Goal: Check status: Check status

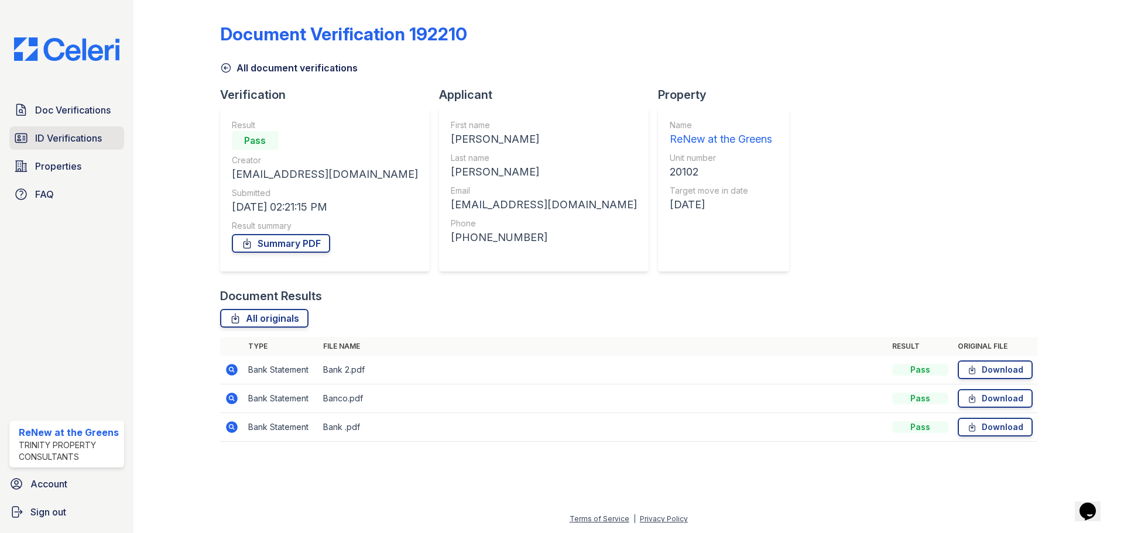
click at [73, 142] on span "ID Verifications" at bounding box center [68, 138] width 67 height 14
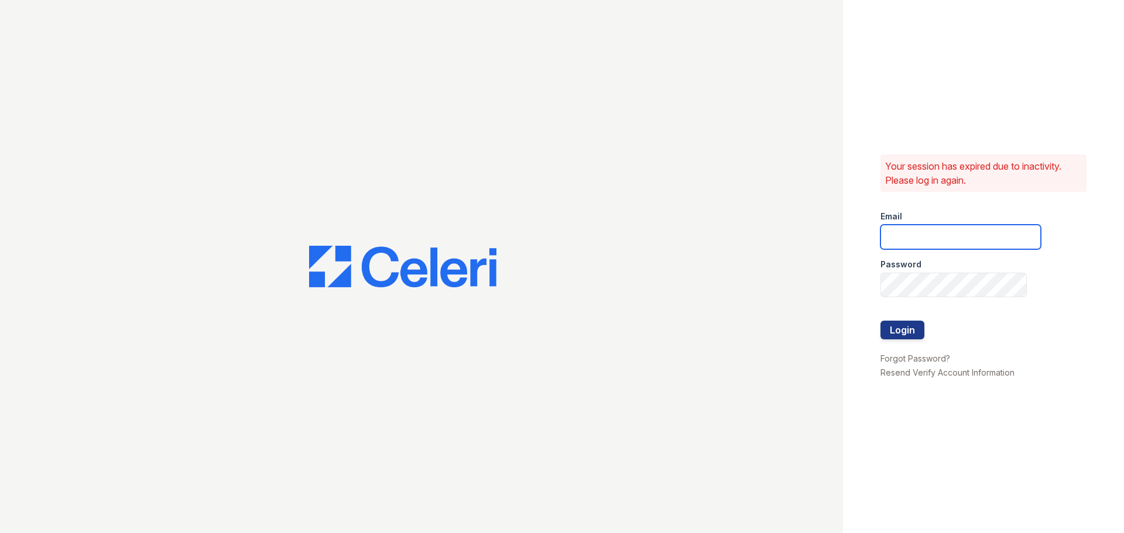
click at [976, 240] on input "email" at bounding box center [960, 237] width 160 height 25
type input "renewatthegreens@trinity-pm.com"
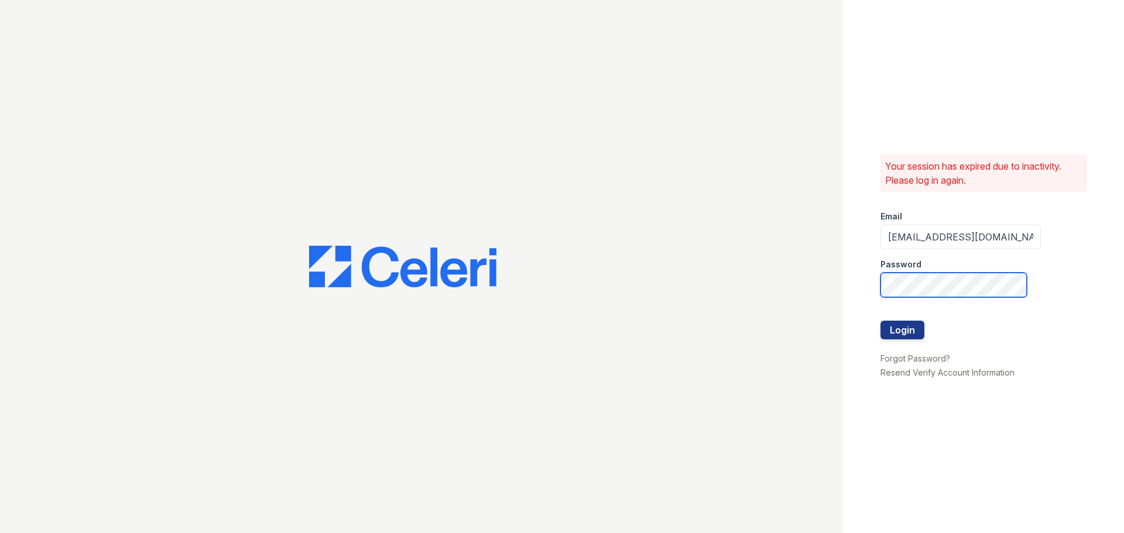
click at [880, 321] on button "Login" at bounding box center [902, 330] width 44 height 19
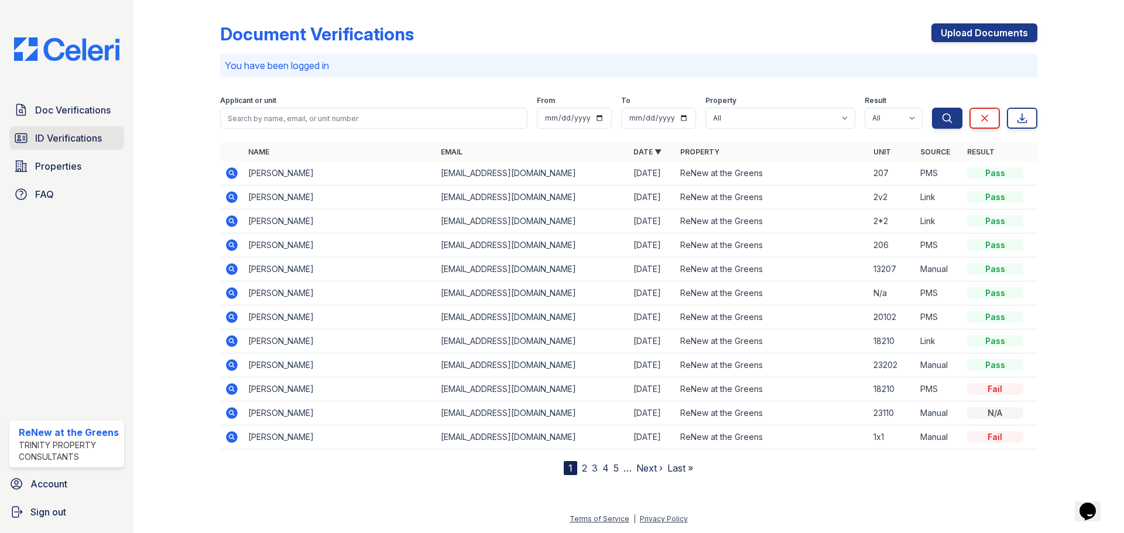
click at [78, 134] on span "ID Verifications" at bounding box center [68, 138] width 67 height 14
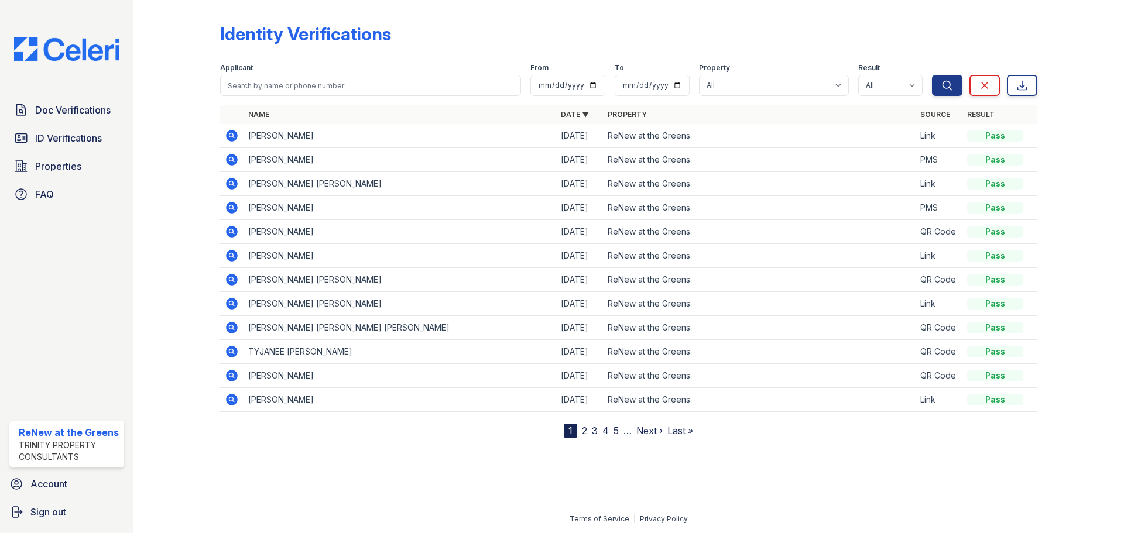
click at [232, 186] on icon at bounding box center [232, 184] width 12 height 12
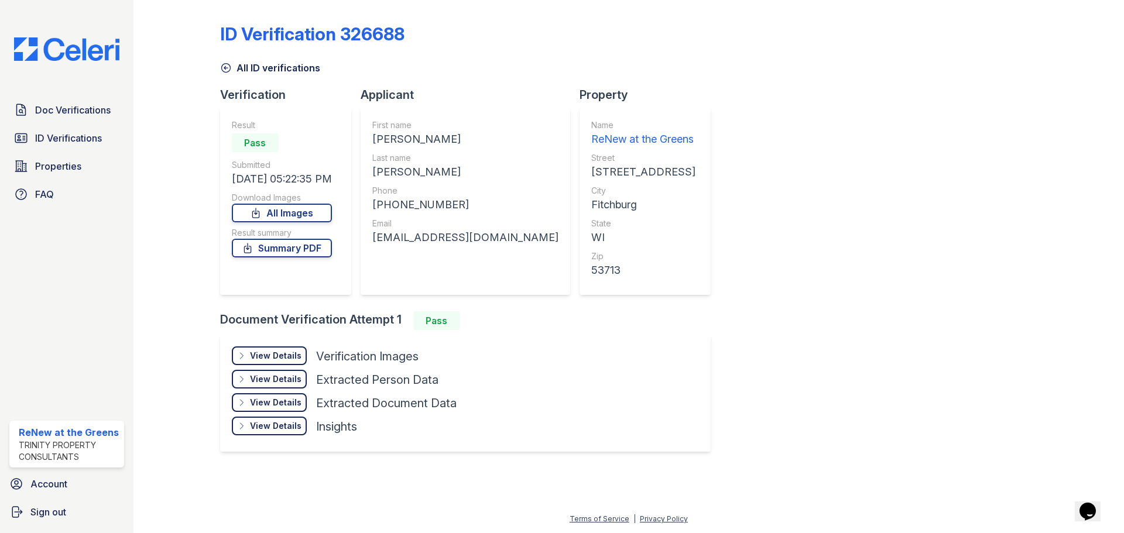
click at [274, 348] on div "View Details Details" at bounding box center [269, 356] width 75 height 19
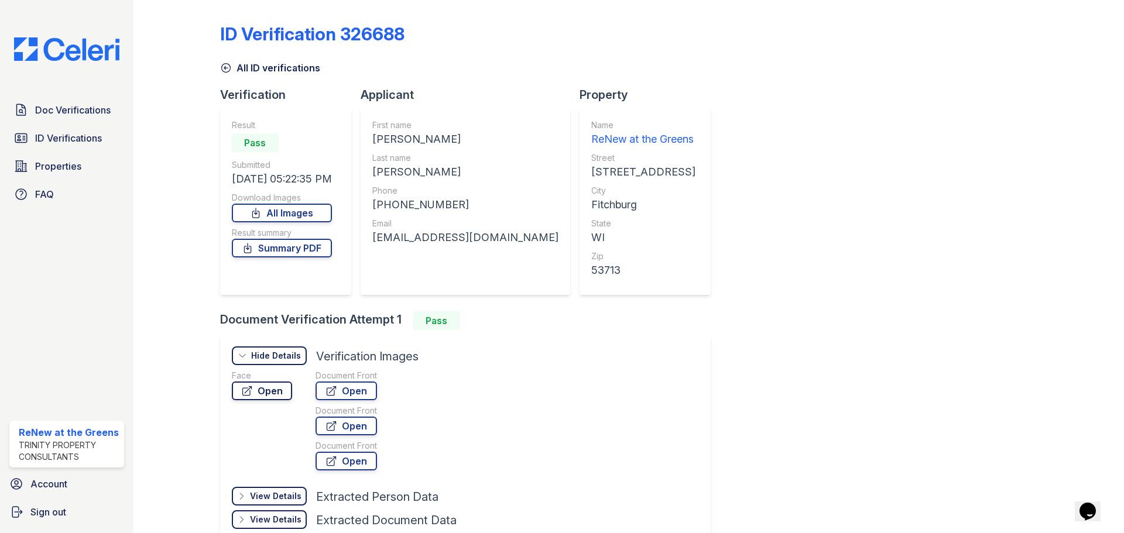
click at [249, 396] on icon at bounding box center [247, 391] width 12 height 12
click at [359, 394] on link "Open" at bounding box center [346, 391] width 61 height 19
click at [299, 252] on link "Summary PDF" at bounding box center [282, 248] width 100 height 19
click at [56, 102] on link "Doc Verifications" at bounding box center [66, 109] width 115 height 23
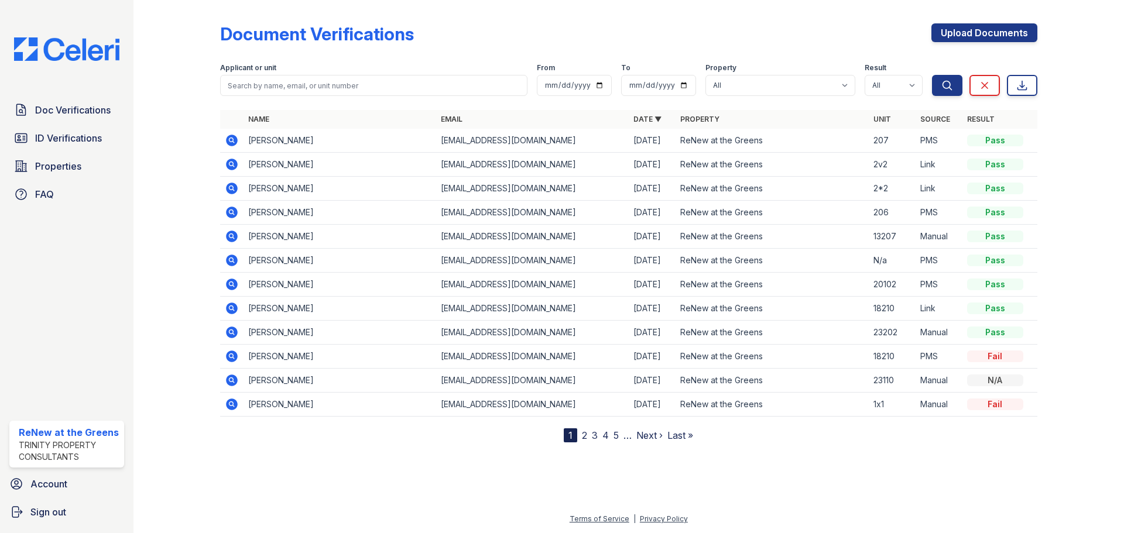
click at [231, 284] on icon at bounding box center [232, 284] width 14 height 14
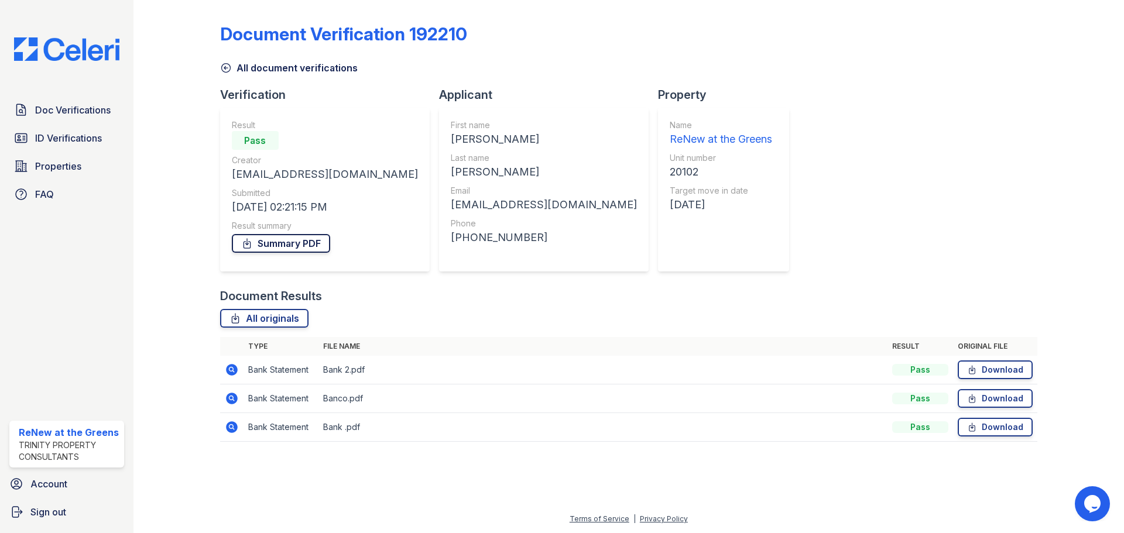
click at [282, 242] on link "Summary PDF" at bounding box center [281, 243] width 98 height 19
